Goal: Submit feedback/report problem

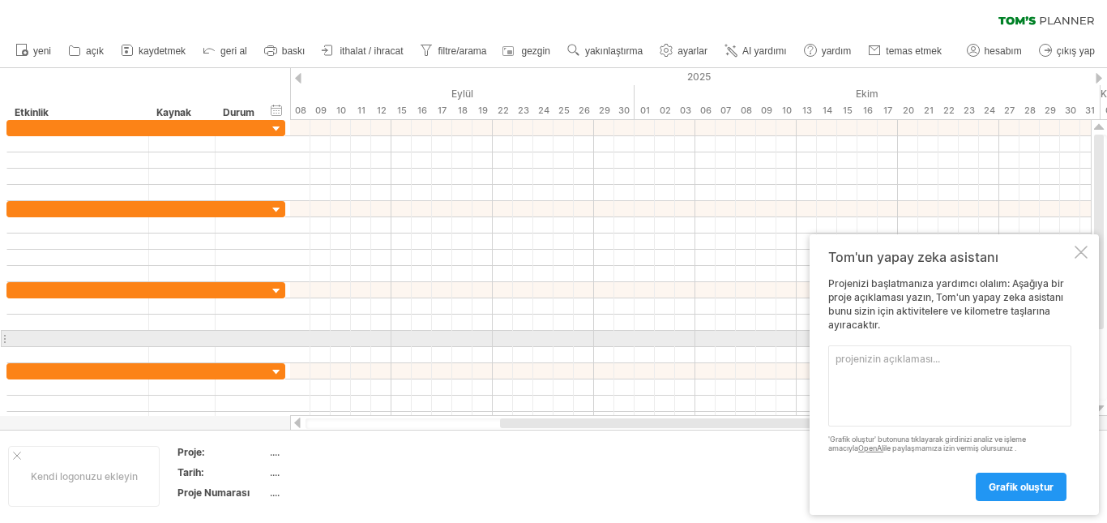
click at [982, 346] on textarea at bounding box center [949, 385] width 243 height 81
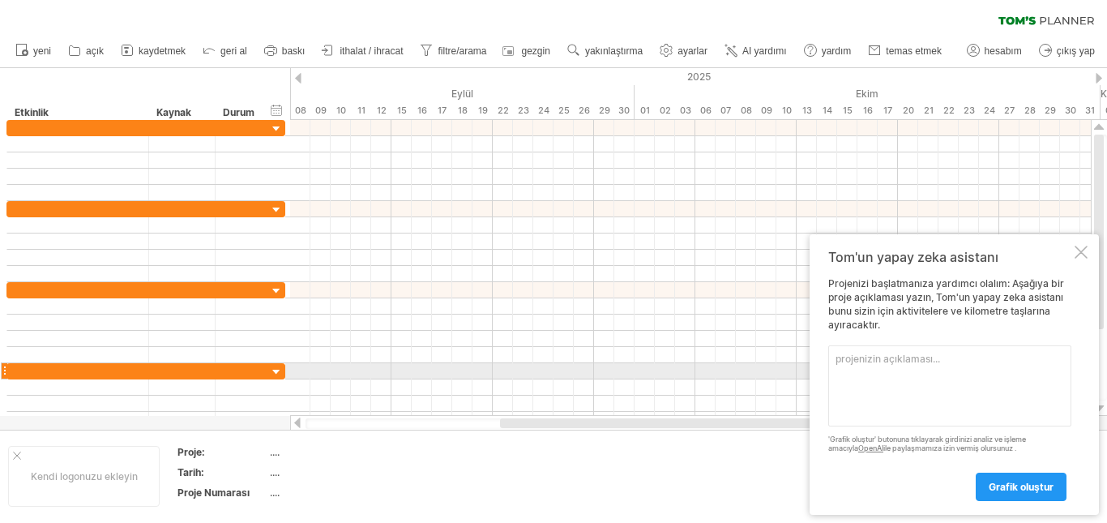
click at [994, 379] on textarea at bounding box center [949, 385] width 243 height 81
click at [989, 354] on textarea at bounding box center [949, 385] width 243 height 81
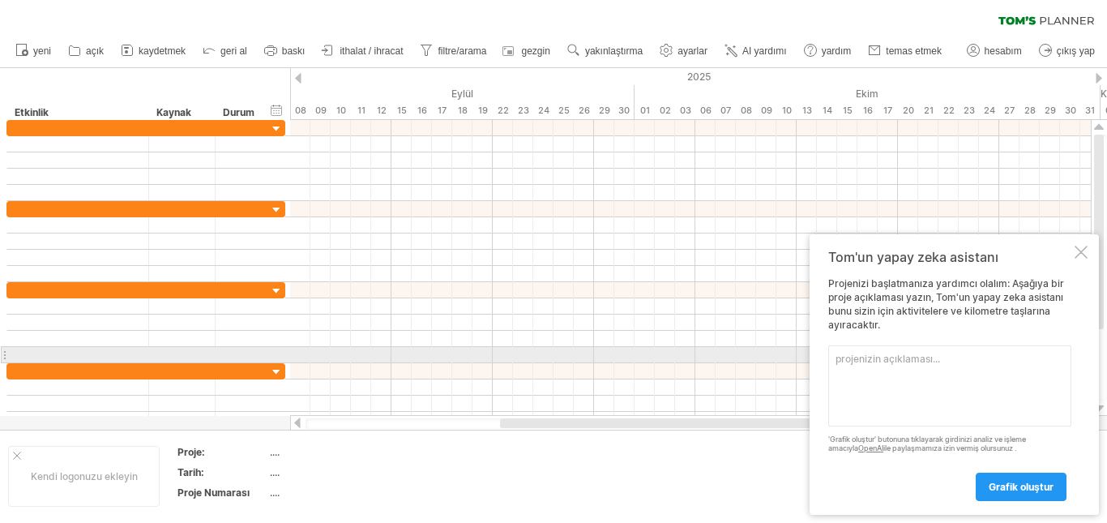
click at [991, 356] on textarea at bounding box center [949, 385] width 243 height 81
click at [1000, 353] on textarea at bounding box center [949, 385] width 243 height 81
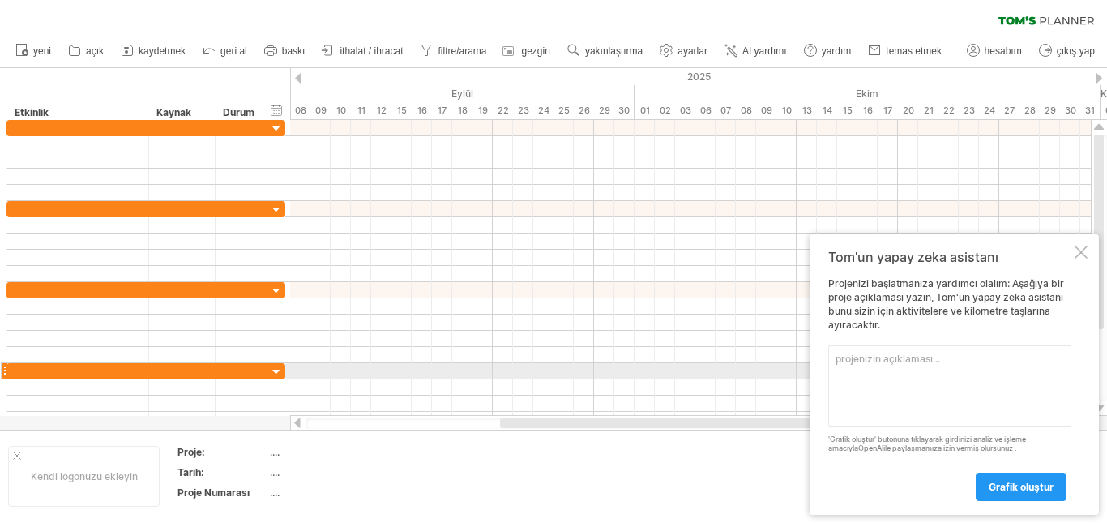
drag, startPoint x: 935, startPoint y: 370, endPoint x: 928, endPoint y: 362, distance: 10.9
click at [935, 369] on textarea at bounding box center [949, 385] width 243 height 81
click at [941, 367] on textarea at bounding box center [949, 385] width 243 height 81
click at [941, 366] on textarea at bounding box center [949, 385] width 243 height 81
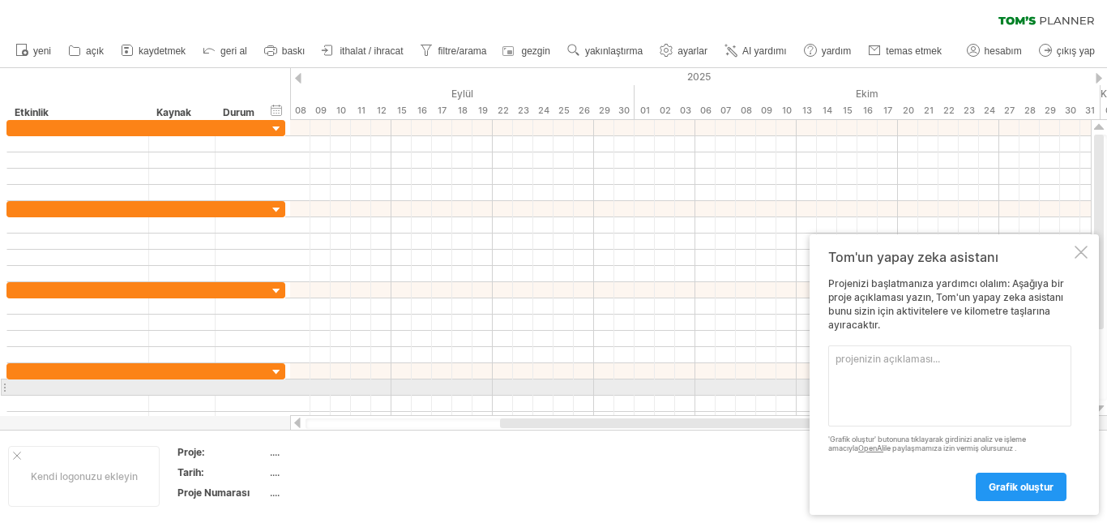
click at [964, 390] on textarea at bounding box center [949, 385] width 243 height 81
click at [962, 386] on textarea at bounding box center [949, 385] width 243 height 81
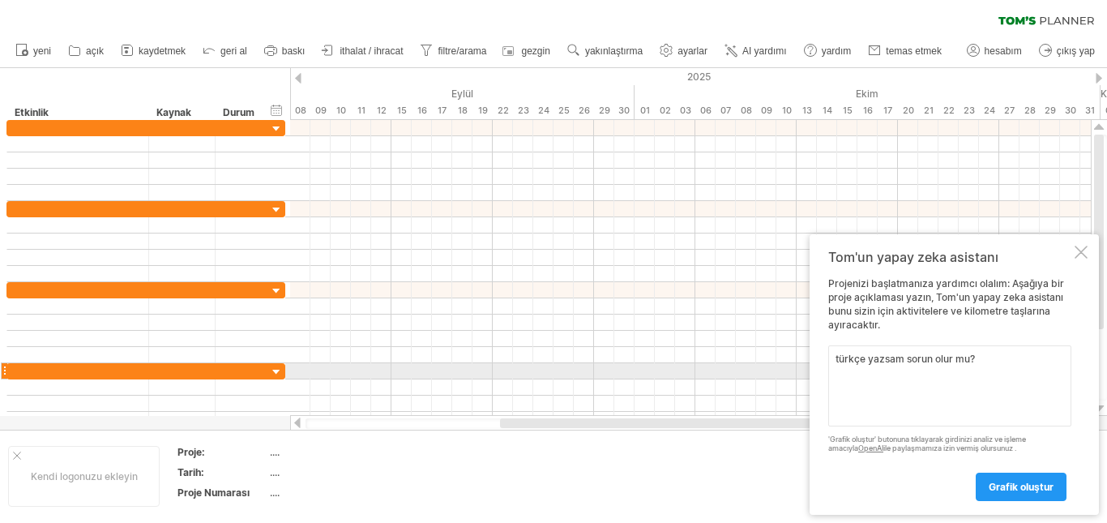
click at [701, 399] on div "[DOMAIN_NAME] adresine ulaşmaya çalışıyorum Tekrar bağlandım... %0 filtreyi tem…" at bounding box center [553, 261] width 1107 height 523
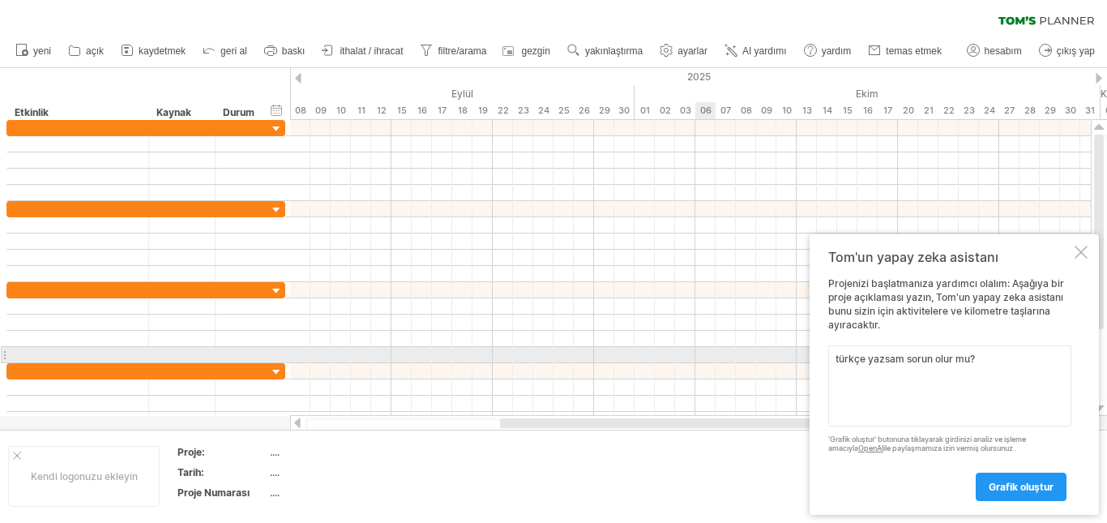
drag, startPoint x: 1010, startPoint y: 352, endPoint x: 854, endPoint y: 360, distance: 156.6
click at [854, 360] on textarea "türkçe yazsam sorun olur mu?" at bounding box center [949, 385] width 243 height 81
type textarea "t"
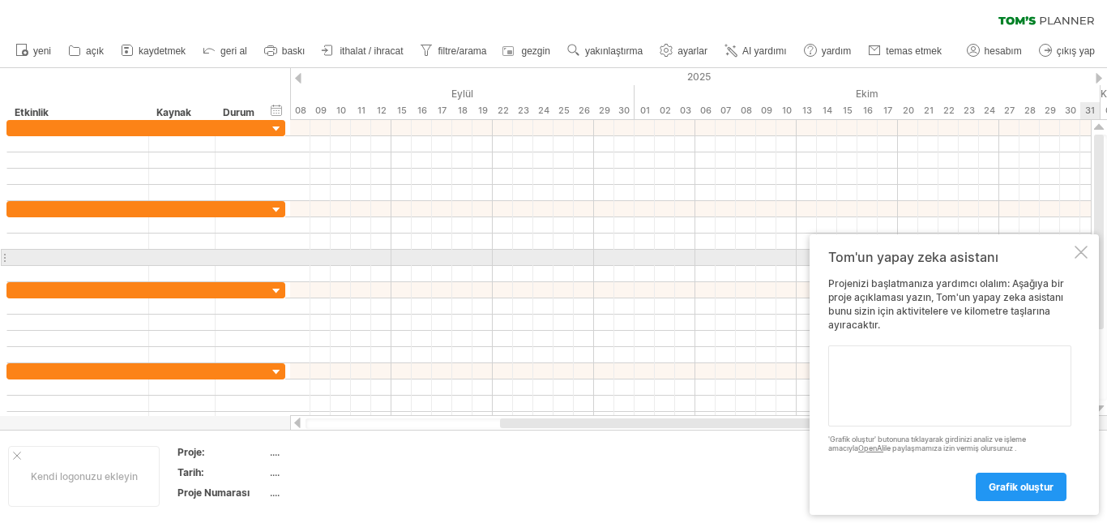
click at [1079, 252] on div at bounding box center [1080, 251] width 13 height 13
